Goal: Transaction & Acquisition: Subscribe to service/newsletter

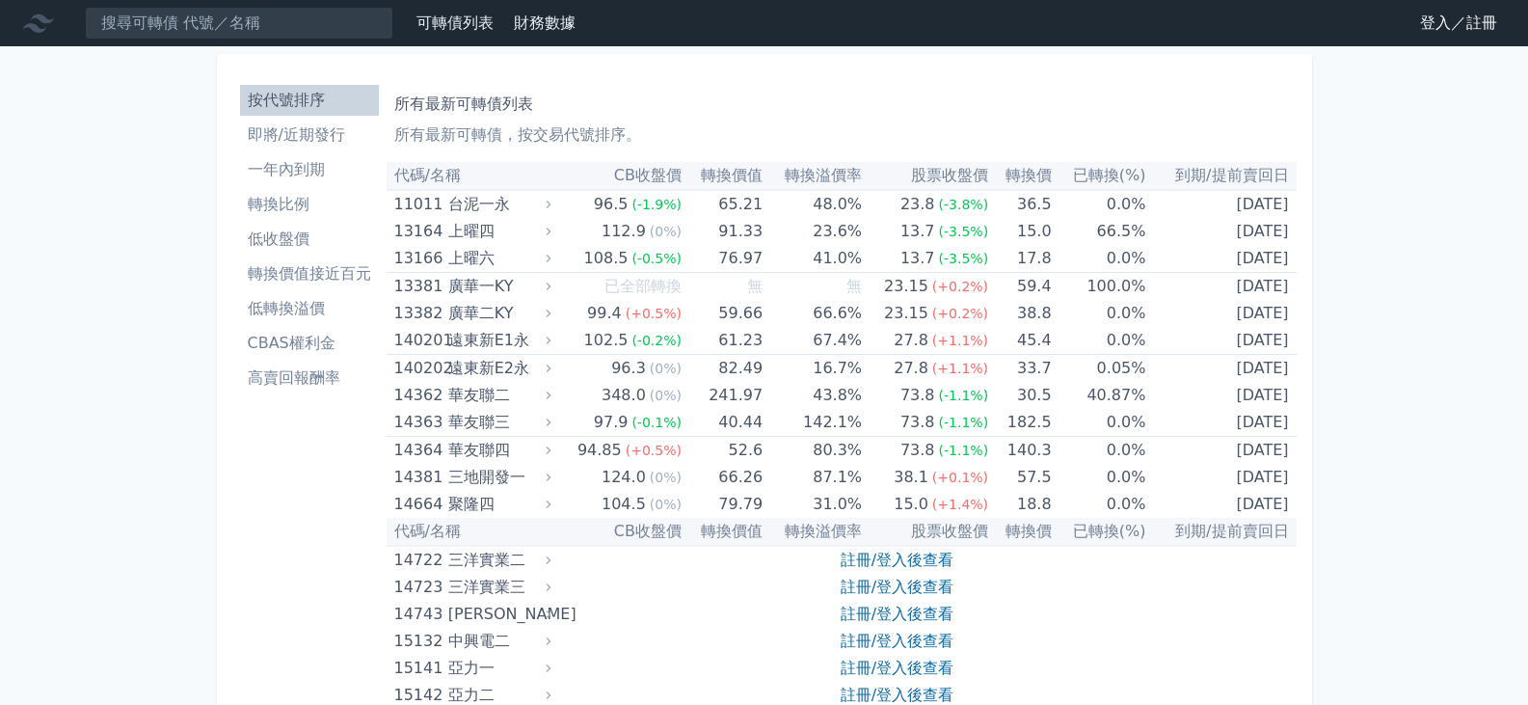
click at [912, 555] on link "註冊/登入後查看" at bounding box center [896, 559] width 113 height 18
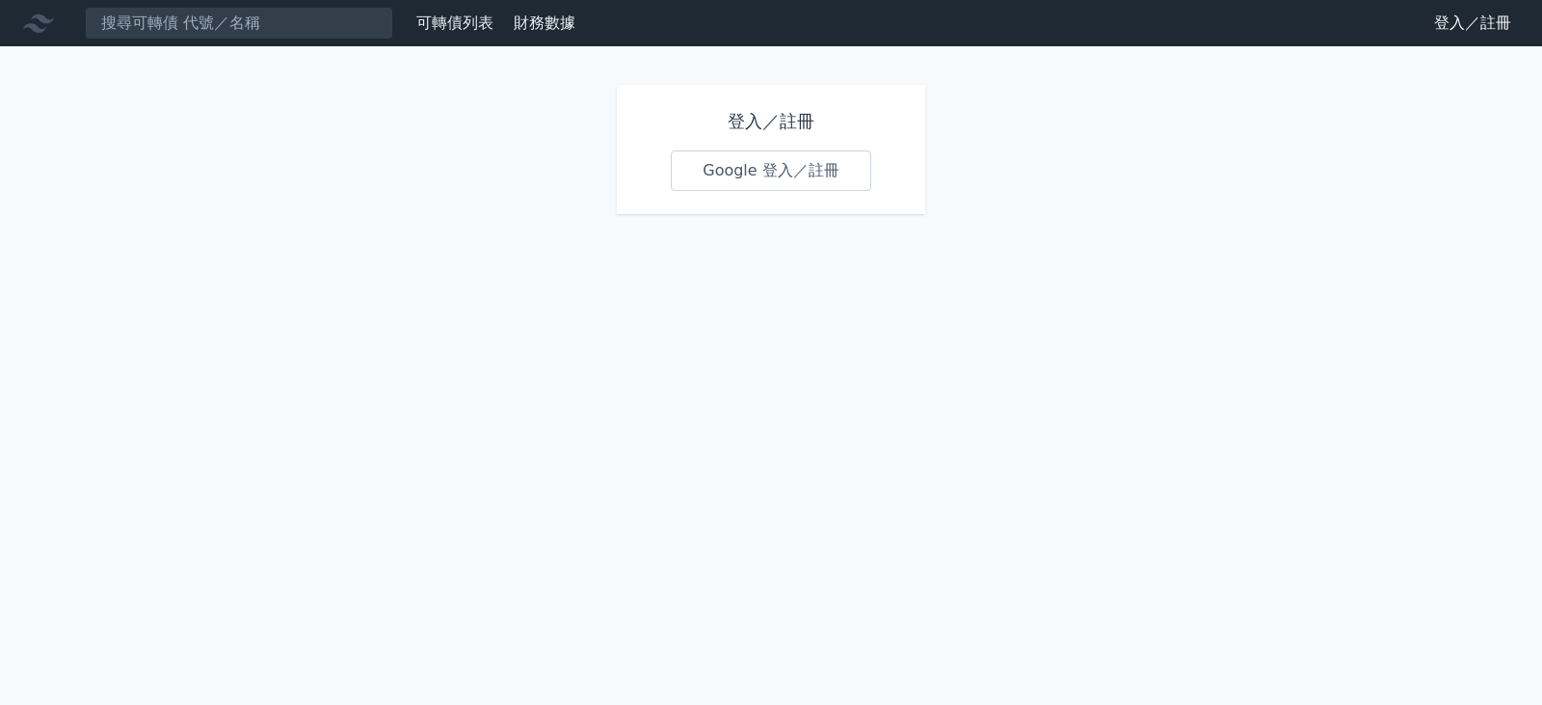
click at [739, 172] on link "Google 登入／註冊" at bounding box center [771, 170] width 200 height 40
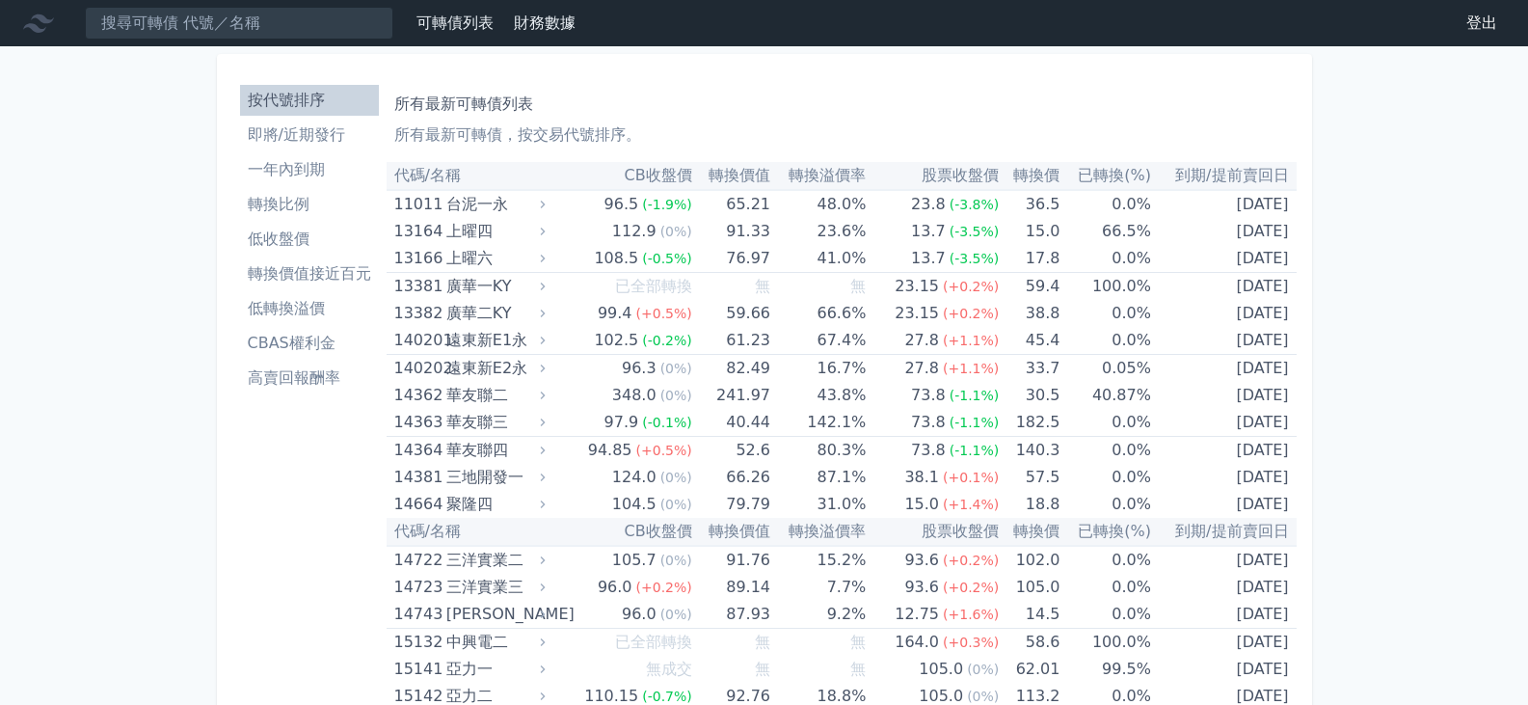
click at [309, 312] on li "低轉換溢價" at bounding box center [309, 308] width 139 height 23
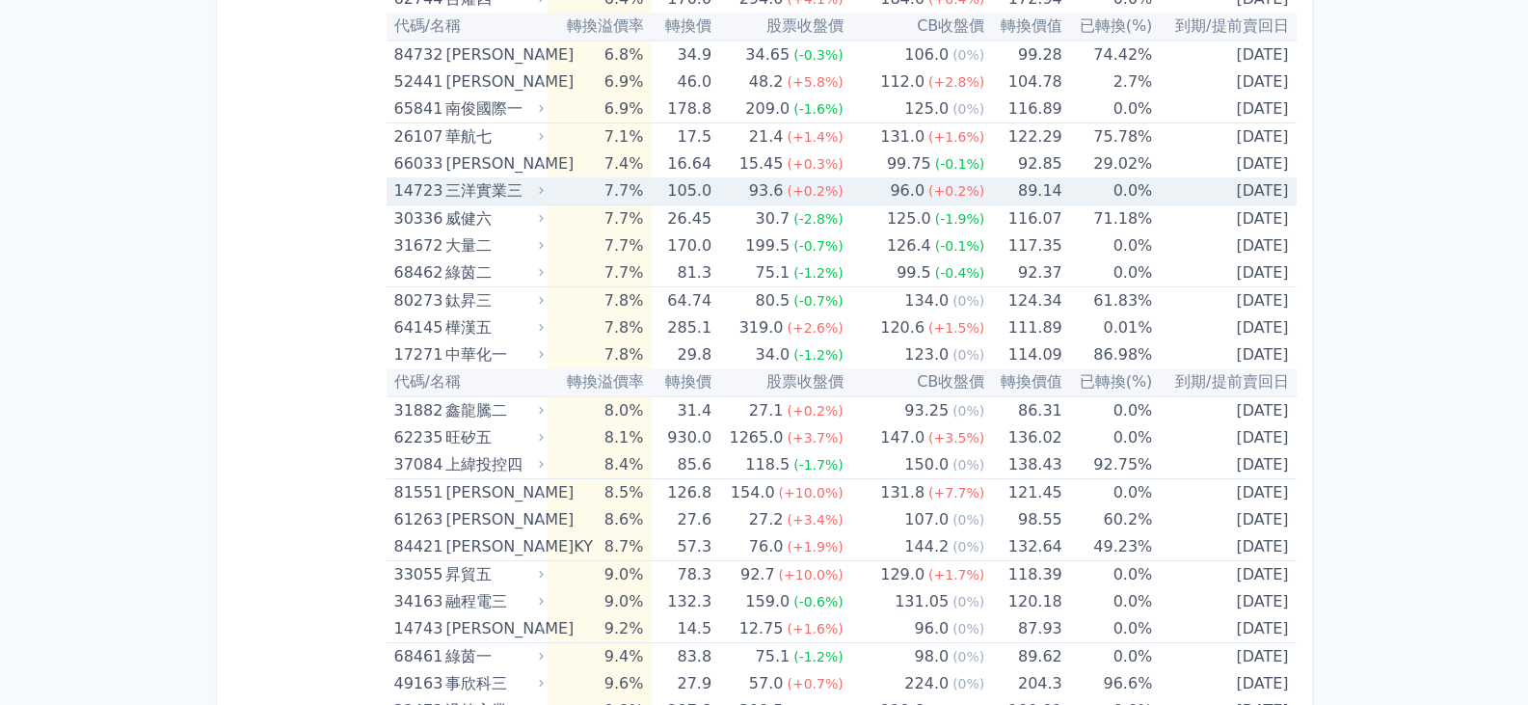
scroll to position [2024, 0]
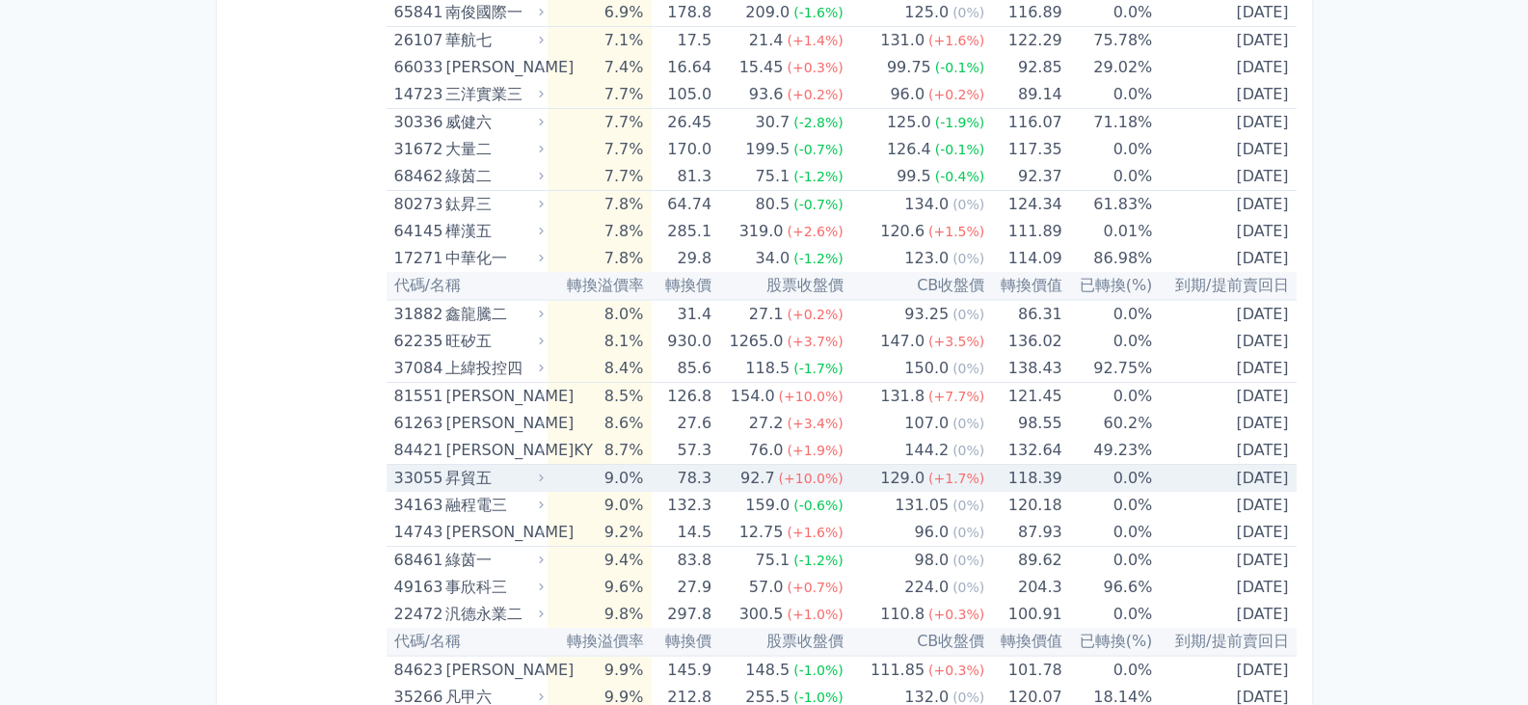
click at [479, 484] on div "昇貿五" at bounding box center [492, 478] width 94 height 27
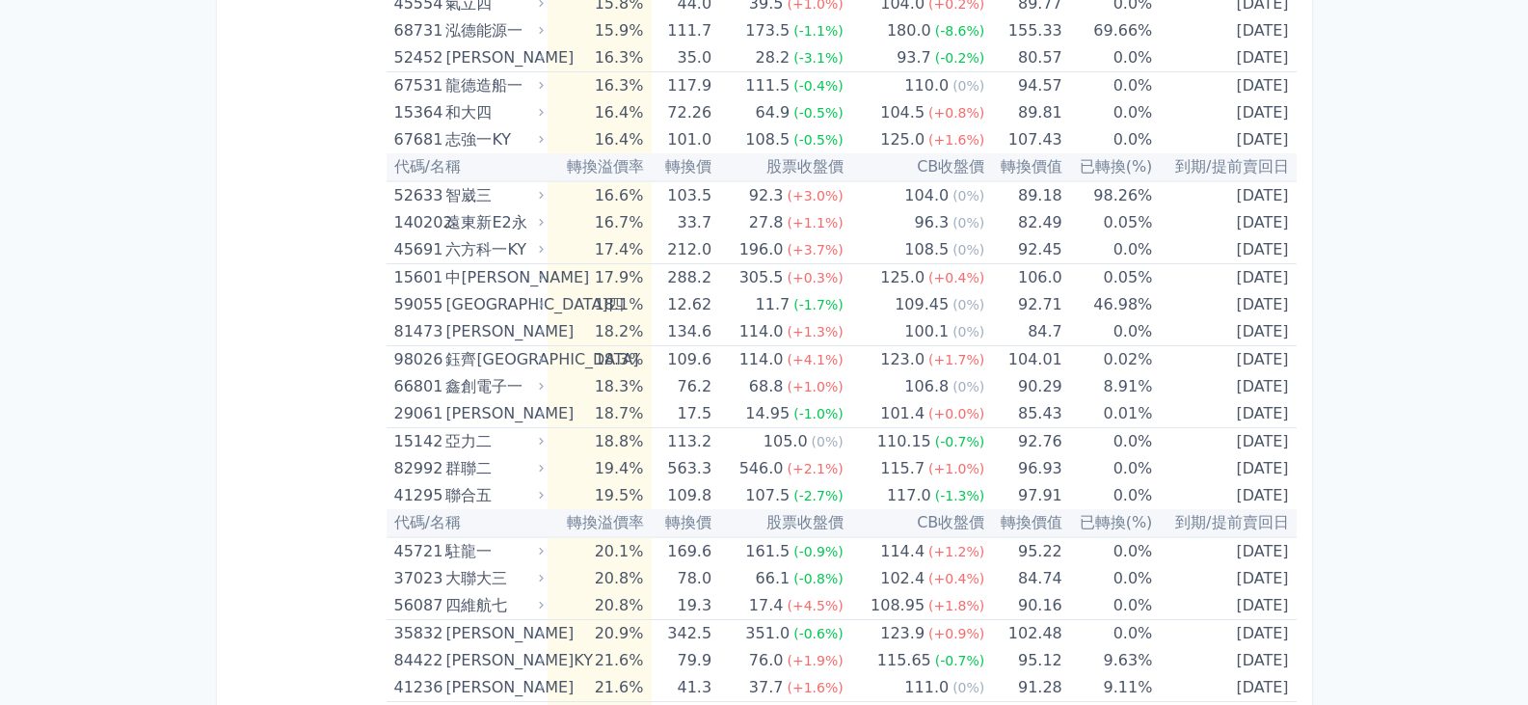
scroll to position [4530, 0]
